Goal: Download file/media

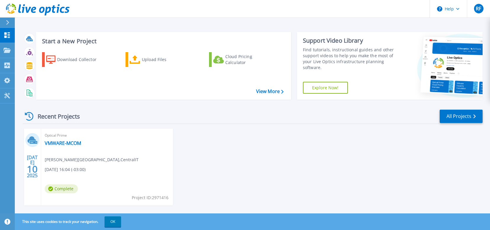
click at [83, 105] on div "Recent Projects All Projects JUL 10 2025 Optical Prime VMWARE-MCOM Renner Franç…" at bounding box center [253, 163] width 460 height 118
click at [17, 49] on p "Projects" at bounding box center [23, 50] width 16 height 15
click at [198, 130] on div "[DATE] Optical Prime VMWARE-MCOM [PERSON_NAME][GEOGRAPHIC_DATA] , CentralIT [DA…" at bounding box center [250, 172] width 464 height 88
click at [9, 21] on icon at bounding box center [7, 22] width 3 height 5
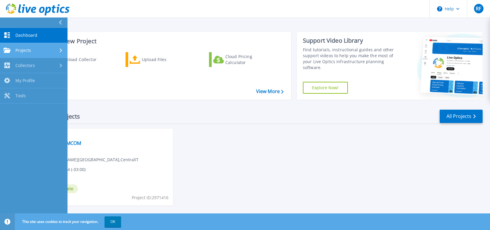
click at [30, 50] on span "Projects" at bounding box center [23, 50] width 16 height 5
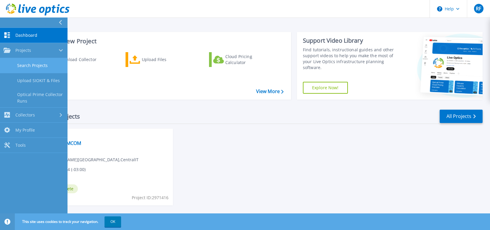
click at [36, 65] on link "Search Projects" at bounding box center [33, 65] width 67 height 15
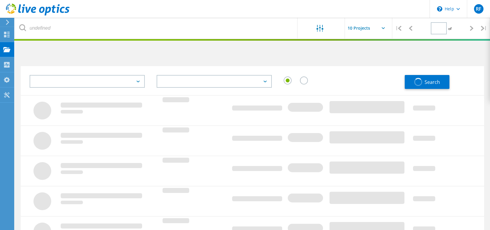
type input "1"
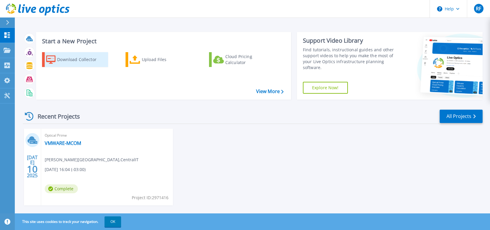
click at [86, 59] on div "Download Collector" at bounding box center [80, 60] width 47 height 12
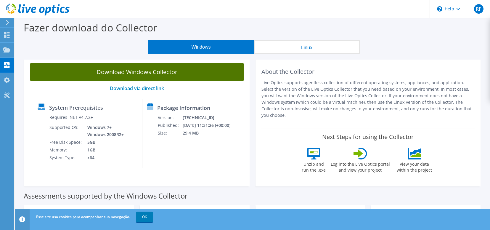
click at [123, 74] on link "Download Windows Collector" at bounding box center [136, 72] width 213 height 18
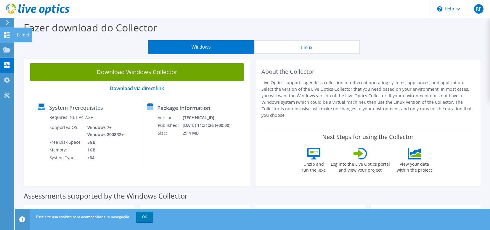
click at [24, 36] on div "Painel" at bounding box center [23, 35] width 18 height 15
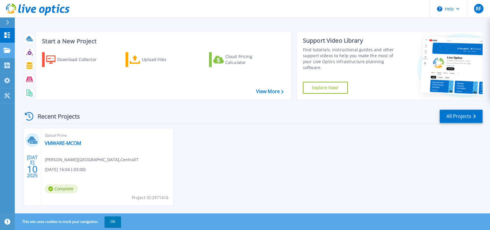
click at [6, 52] on icon at bounding box center [7, 50] width 7 height 5
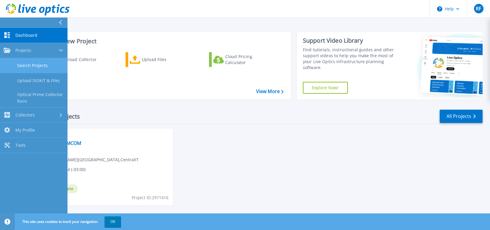
click at [27, 63] on link "Search Projects" at bounding box center [33, 65] width 67 height 15
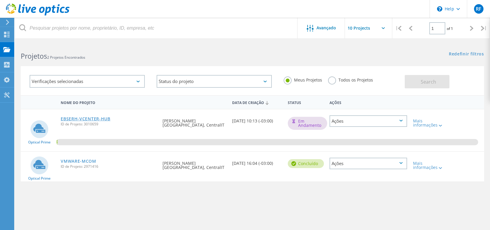
click at [103, 119] on link "EBSERH-VCENTER-HUB" at bounding box center [86, 119] width 50 height 4
